Goal: Task Accomplishment & Management: Manage account settings

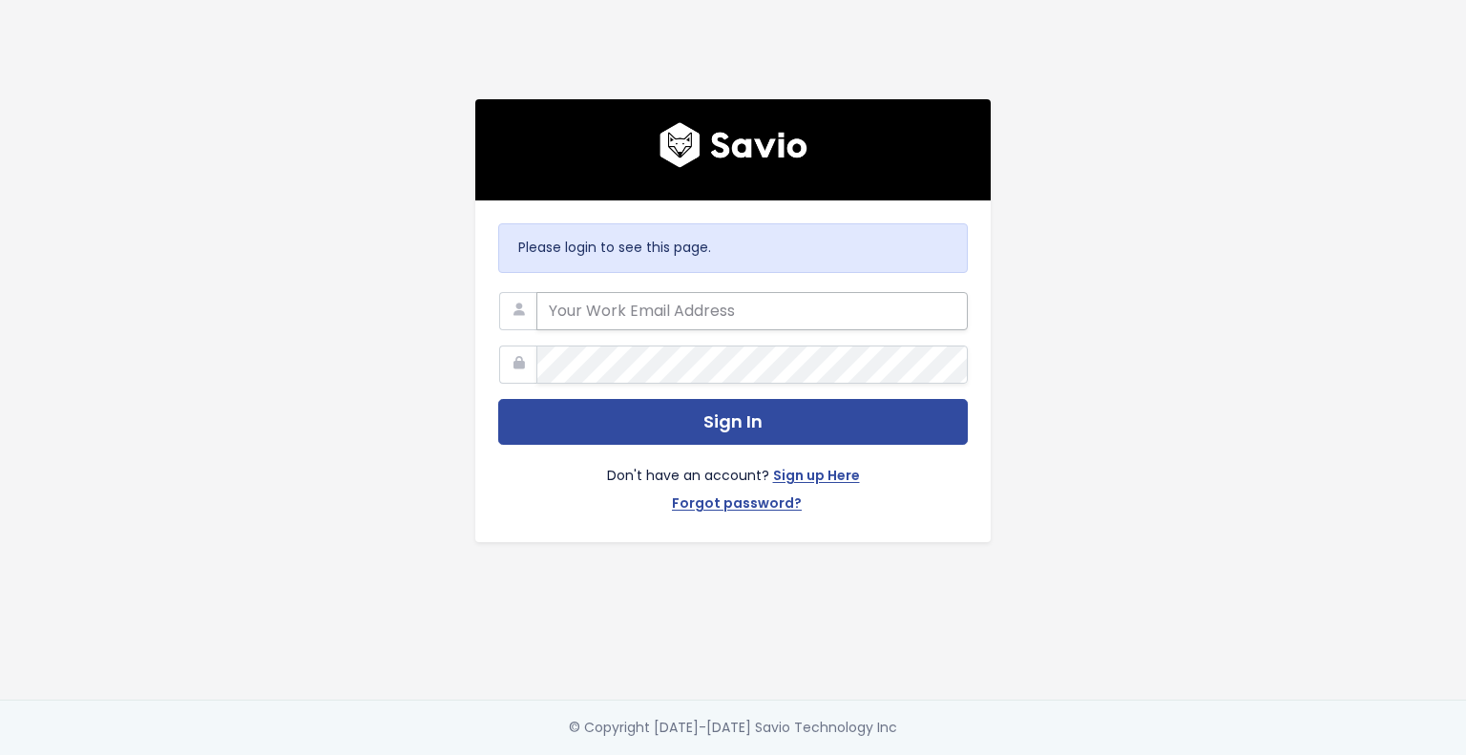
click at [649, 297] on input "email" at bounding box center [751, 311] width 431 height 38
click at [638, 320] on input "email" at bounding box center [751, 311] width 431 height 38
click at [582, 314] on input "email" at bounding box center [751, 311] width 431 height 38
click at [615, 301] on input "email" at bounding box center [751, 311] width 431 height 38
click at [545, 308] on input "email" at bounding box center [751, 311] width 431 height 38
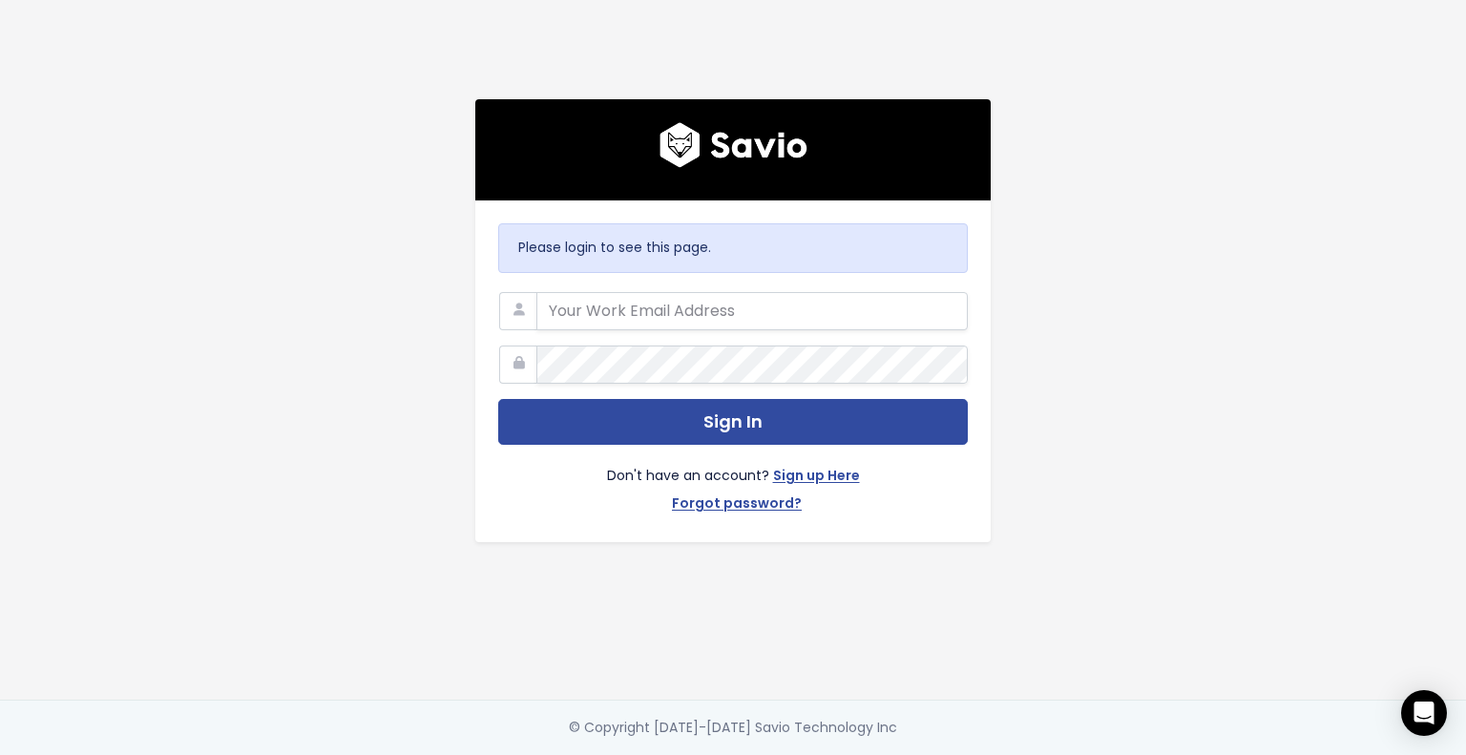
click at [514, 298] on icon at bounding box center [518, 311] width 38 height 38
click at [522, 354] on icon at bounding box center [518, 364] width 38 height 38
click at [649, 292] on input "email" at bounding box center [751, 311] width 431 height 38
paste input "[EMAIL_ADDRESS][DOMAIN_NAME]"
type input "[EMAIL_ADDRESS][DOMAIN_NAME]"
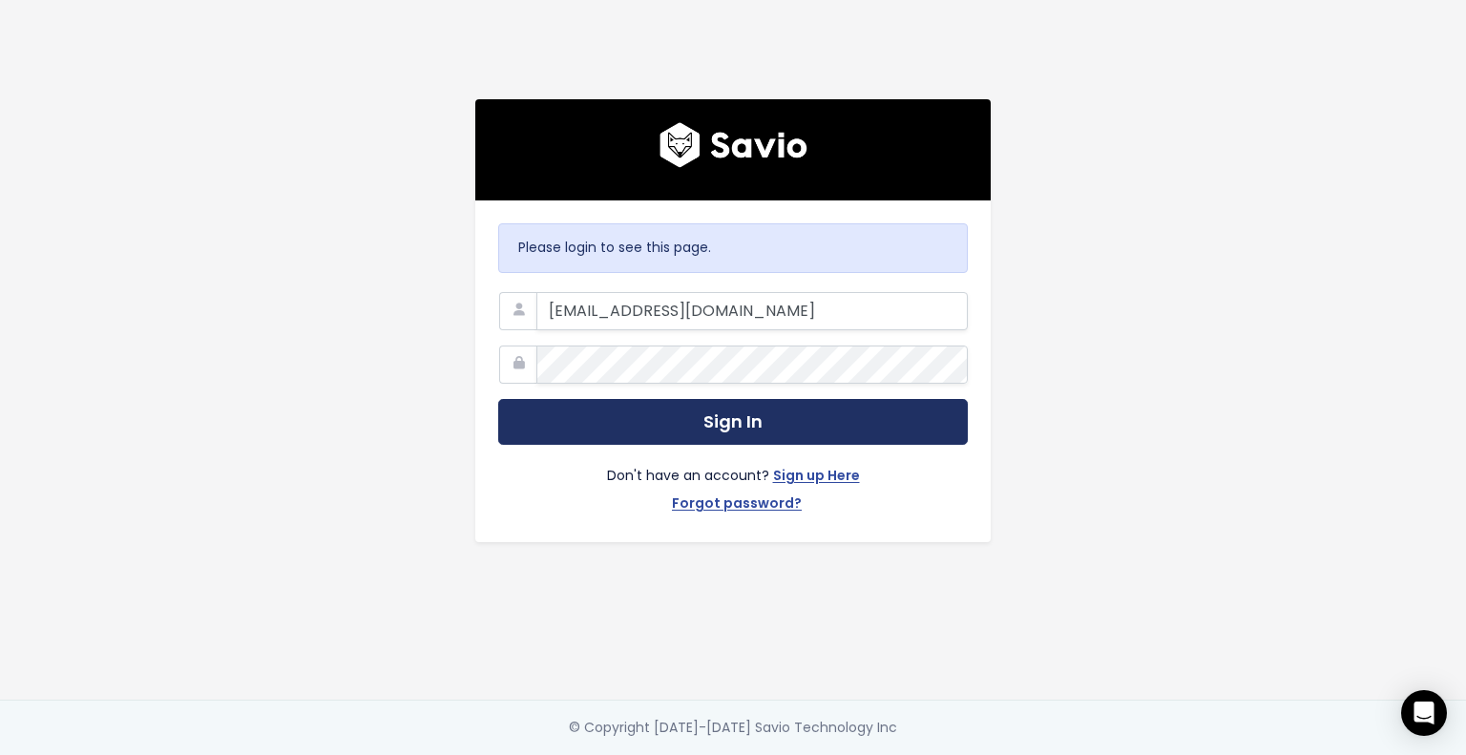
click at [735, 409] on button "Sign In" at bounding box center [733, 422] width 470 height 47
